Goal: Task Accomplishment & Management: Manage account settings

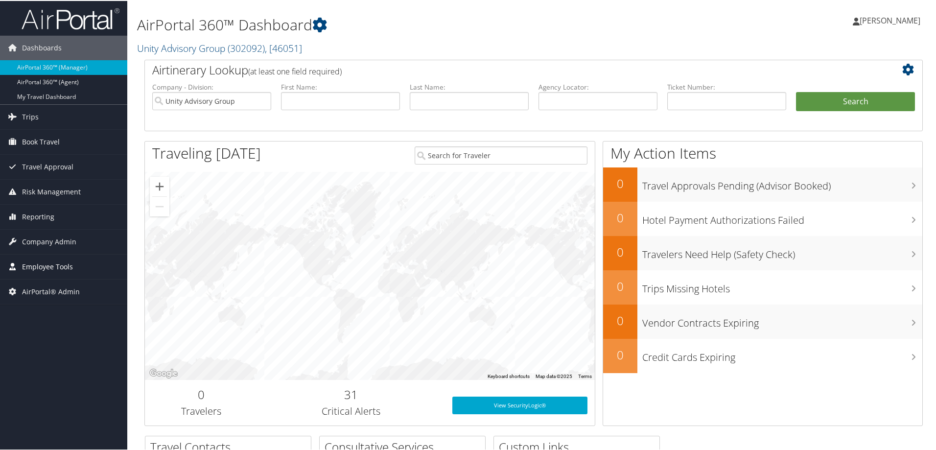
click at [66, 268] on span "Employee Tools" at bounding box center [47, 266] width 51 height 24
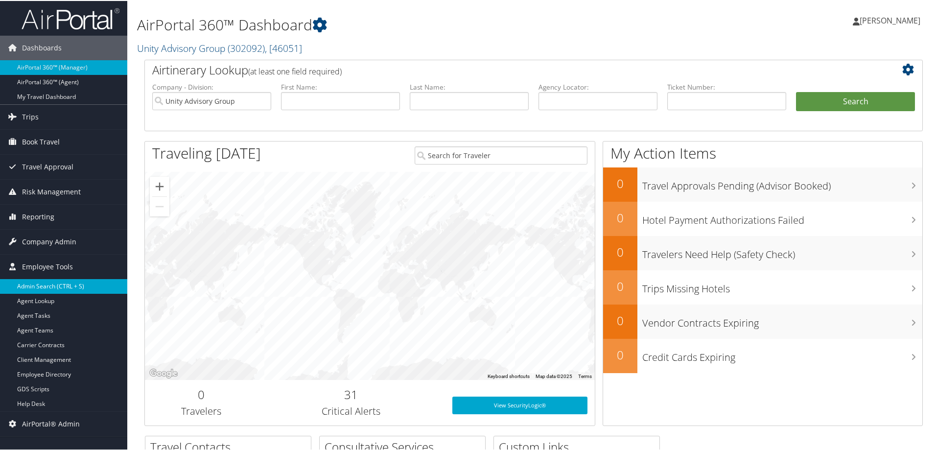
click at [56, 286] on link "Admin Search (CTRL + S)" at bounding box center [63, 285] width 127 height 15
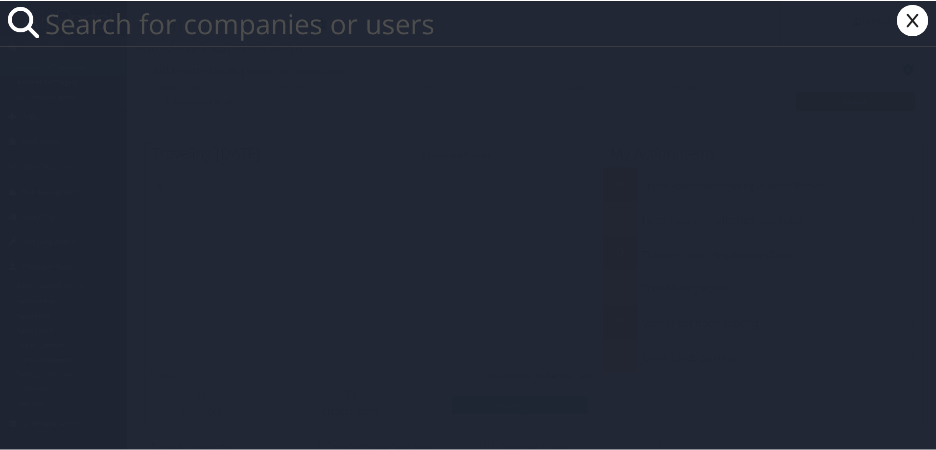
paste input "benito.posa@valicorp.com"
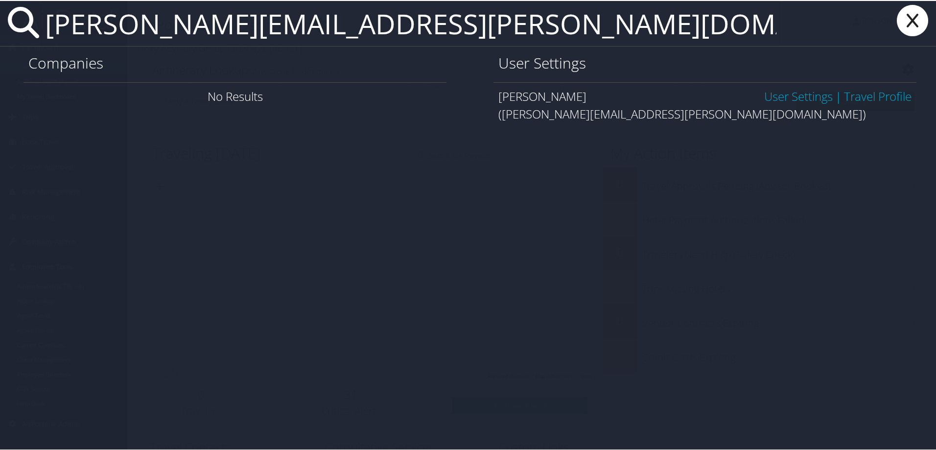
type input "benito.posa@valicorp.com"
click at [793, 94] on link "User Settings" at bounding box center [798, 95] width 69 height 16
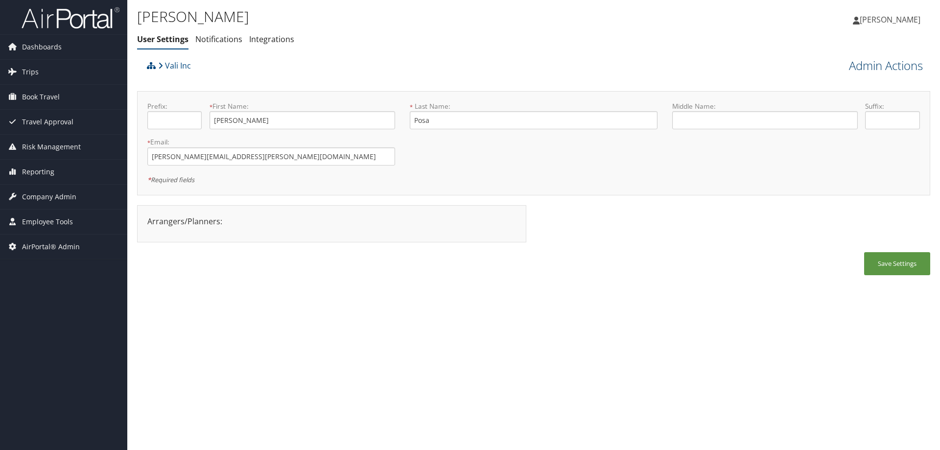
click at [889, 68] on link "Admin Actions" at bounding box center [886, 65] width 74 height 17
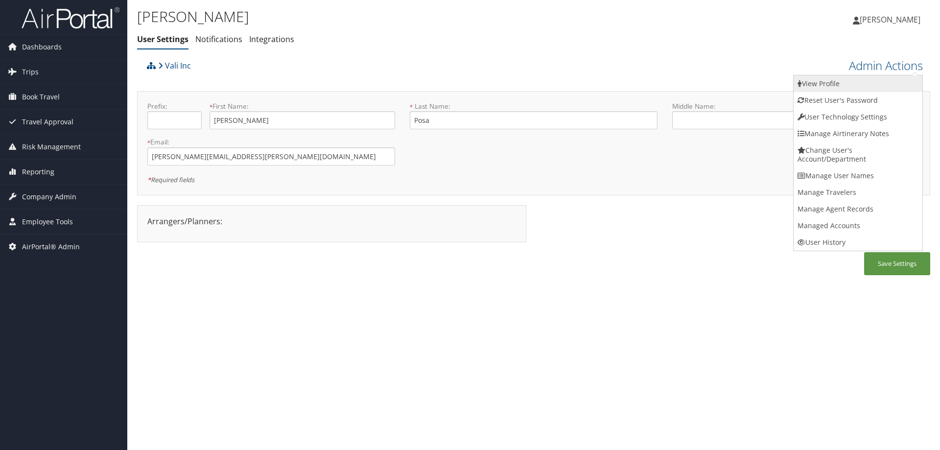
click at [823, 83] on link "View Profile" at bounding box center [857, 83] width 129 height 17
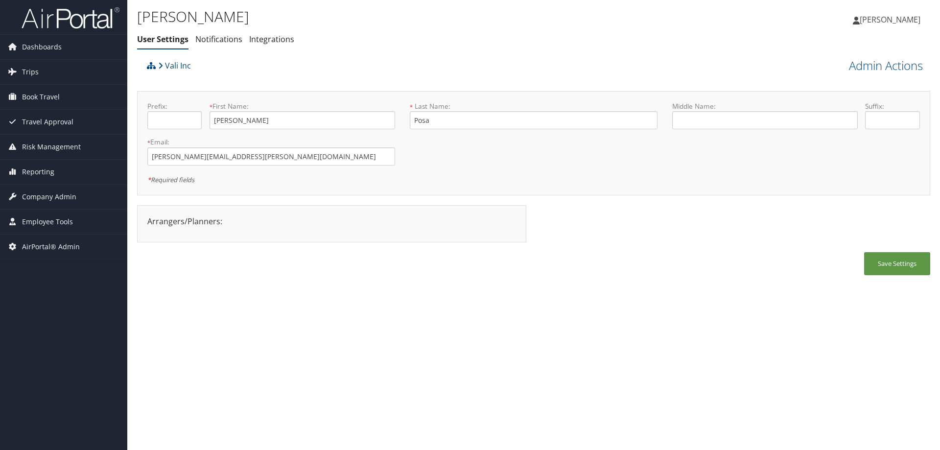
click at [581, 39] on ul "User Settings Notifications Integrations" at bounding box center [401, 40] width 529 height 18
click at [907, 64] on link "Admin Actions" at bounding box center [886, 65] width 74 height 17
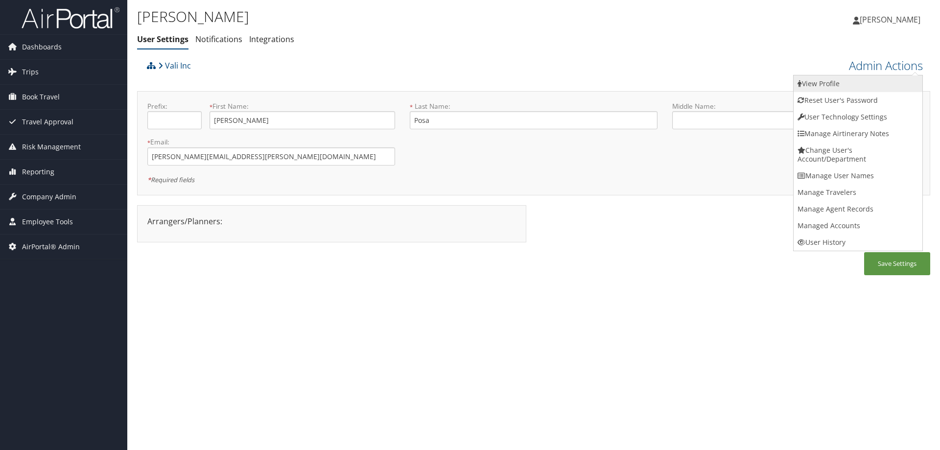
click at [820, 85] on link "View Profile" at bounding box center [857, 83] width 129 height 17
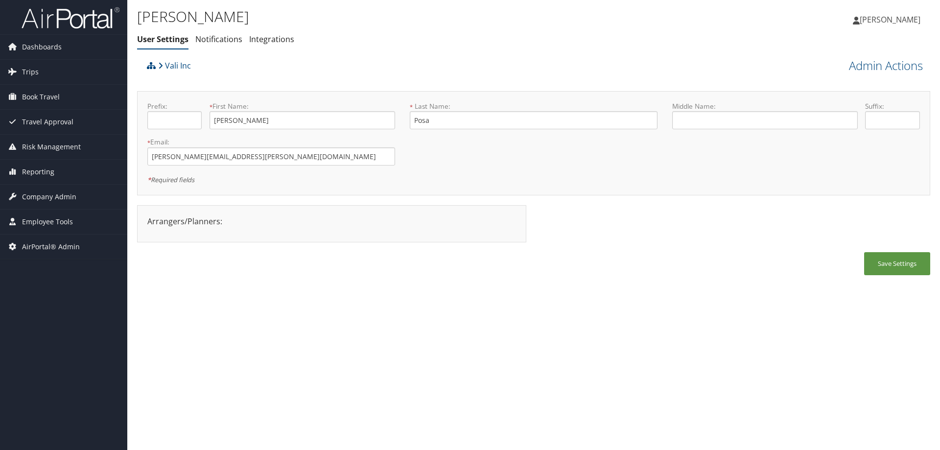
click at [327, 328] on div "Benito Posa User Settings Notifications Integrations User Settings Notification…" at bounding box center [533, 225] width 813 height 450
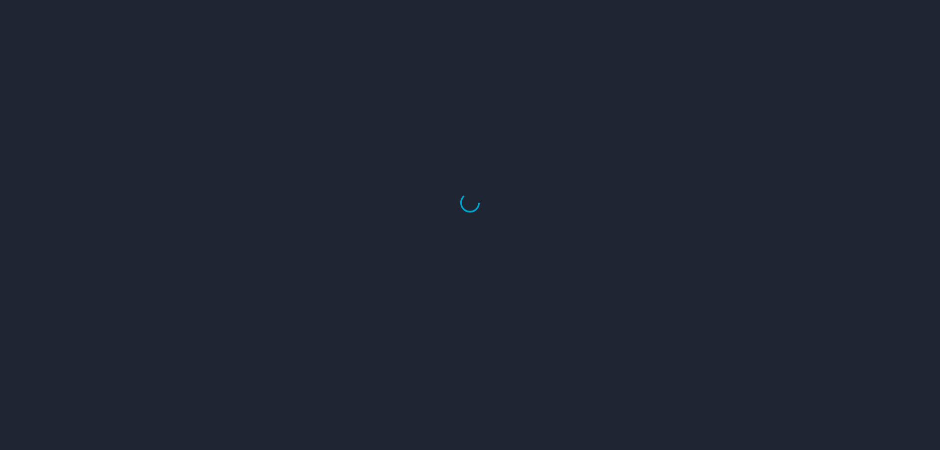
select select "US"
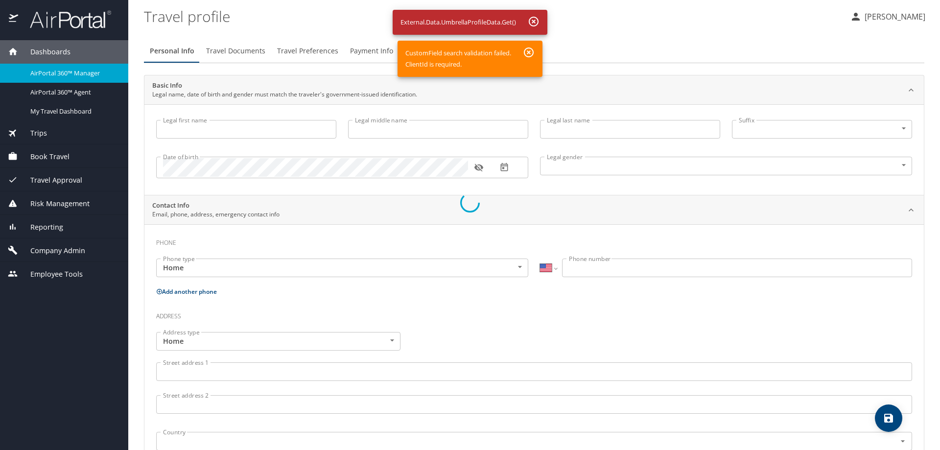
click at [529, 51] on div at bounding box center [470, 202] width 940 height 495
click at [534, 21] on div at bounding box center [470, 202] width 940 height 495
click at [665, 33] on div at bounding box center [470, 202] width 940 height 495
click at [184, 52] on div at bounding box center [470, 202] width 940 height 495
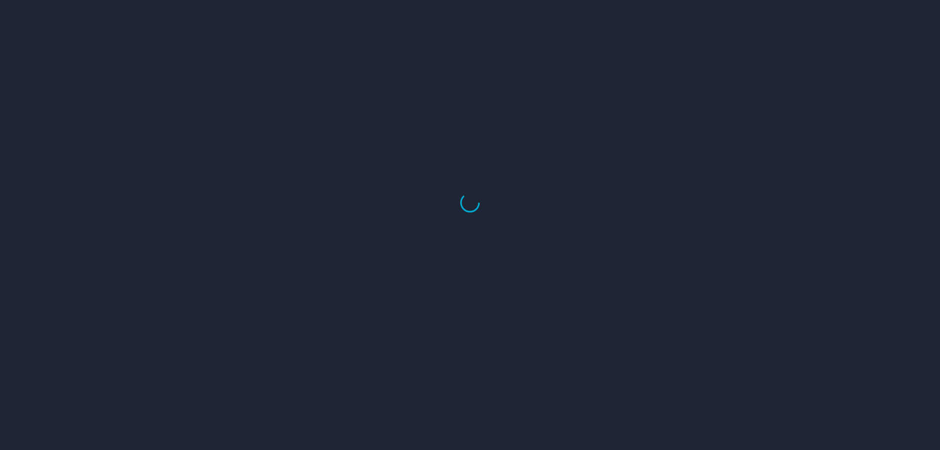
select select "US"
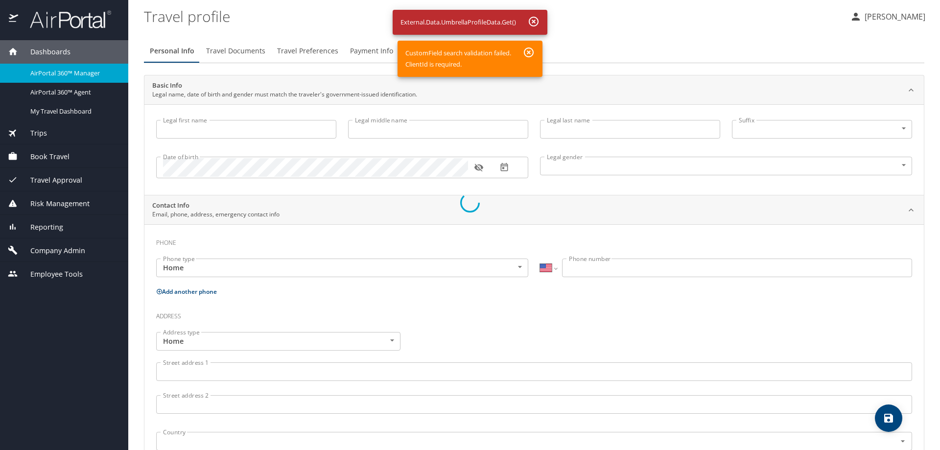
click at [535, 21] on div at bounding box center [470, 202] width 940 height 495
click at [530, 52] on div at bounding box center [470, 202] width 940 height 495
click at [627, 35] on div at bounding box center [470, 202] width 940 height 495
click at [185, 49] on div at bounding box center [470, 202] width 940 height 495
click at [535, 21] on div at bounding box center [470, 202] width 940 height 495
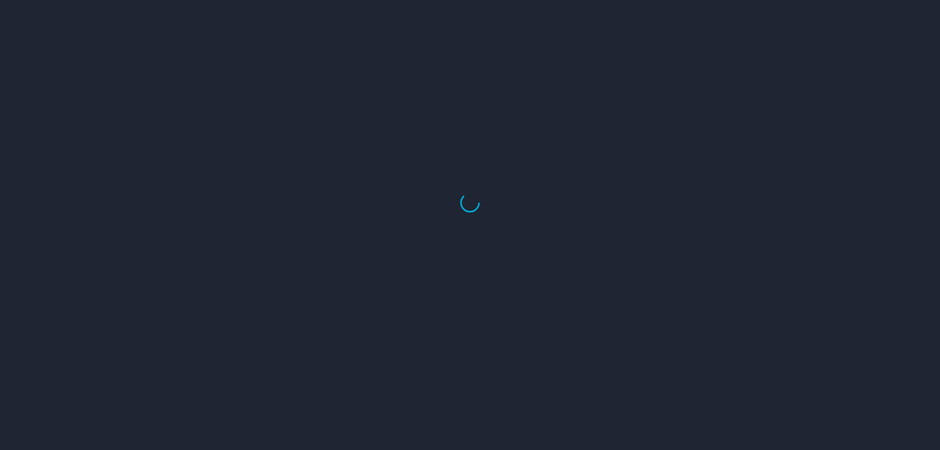
select select "US"
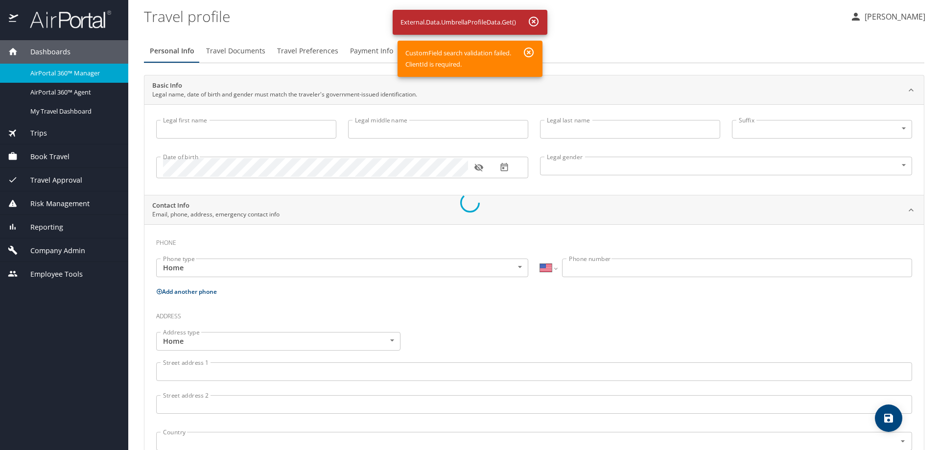
click at [883, 15] on div at bounding box center [470, 202] width 940 height 495
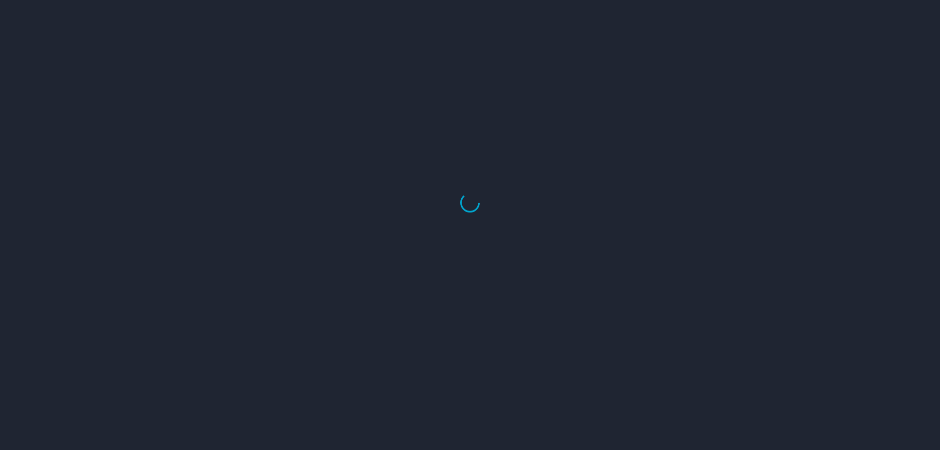
select select "US"
